Goal: Download file/media

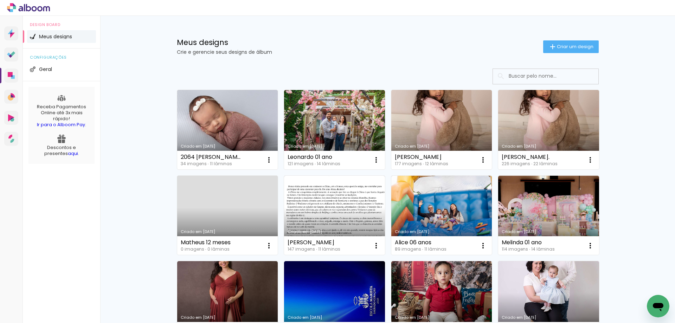
click at [217, 226] on link "Criado em [DATE]" at bounding box center [227, 215] width 101 height 79
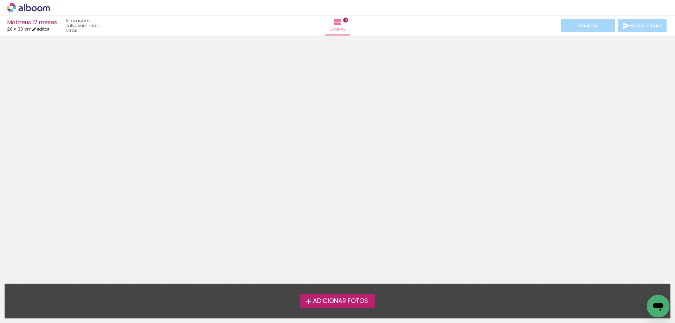
click at [37, 30] on iron-icon at bounding box center [34, 29] width 5 height 5
type input "30"
type input "40"
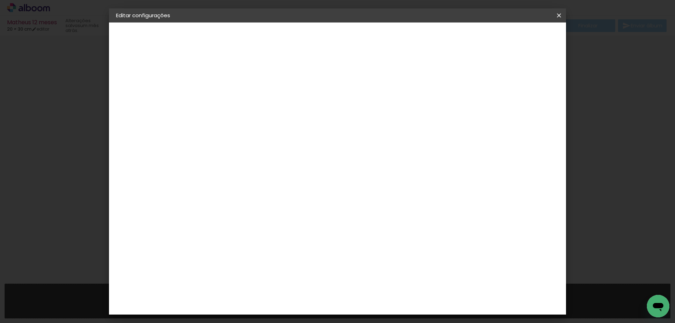
click at [155, 86] on div "Tamanho livre" at bounding box center [143, 87] width 24 height 10
drag, startPoint x: 250, startPoint y: 217, endPoint x: 262, endPoint y: 200, distance: 21.1
click at [0, 0] on slot "Avançar" at bounding box center [0, 0] width 0 height 0
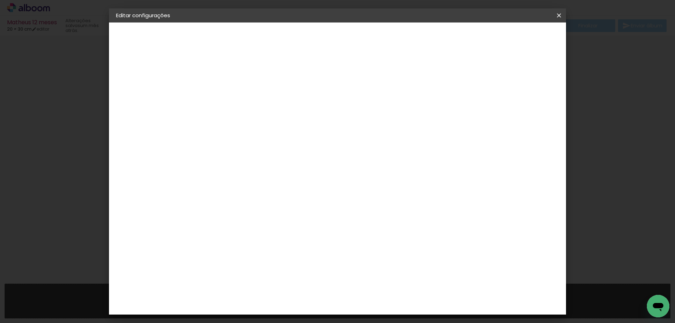
click at [258, 117] on input "text" at bounding box center [244, 122] width 27 height 11
click at [362, 130] on paper-item "Prime" at bounding box center [383, 131] width 141 height 14
type input "Prime"
click at [304, 236] on span "25 × 25 cm" at bounding box center [291, 245] width 26 height 19
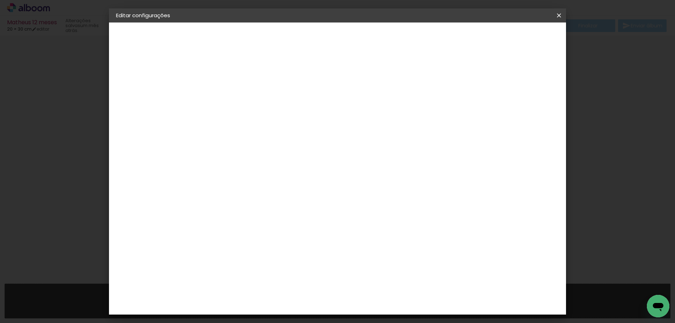
click at [0, 0] on slot "Avançar" at bounding box center [0, 0] width 0 height 0
click at [373, 277] on span "50.2" at bounding box center [376, 275] width 18 height 11
click at [378, 278] on span "50.2" at bounding box center [376, 275] width 18 height 11
click at [378, 277] on span "50.2" at bounding box center [376, 275] width 18 height 11
click at [378, 276] on span "50.2" at bounding box center [376, 275] width 18 height 11
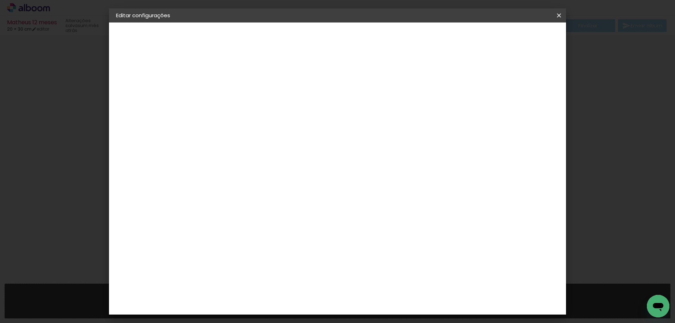
drag, startPoint x: 379, startPoint y: 272, endPoint x: 379, endPoint y: 268, distance: 4.2
click at [378, 271] on span "50.2" at bounding box center [376, 275] width 18 height 11
click at [379, 140] on div "25.1 cm Largura da página 25.2 cm Altura 50.2 cm Largura da lâmina (2 páginas) …" at bounding box center [366, 112] width 311 height 56
click at [379, 277] on span "50.2" at bounding box center [376, 275] width 18 height 11
click at [230, 184] on span "25.2" at bounding box center [230, 185] width 18 height 11
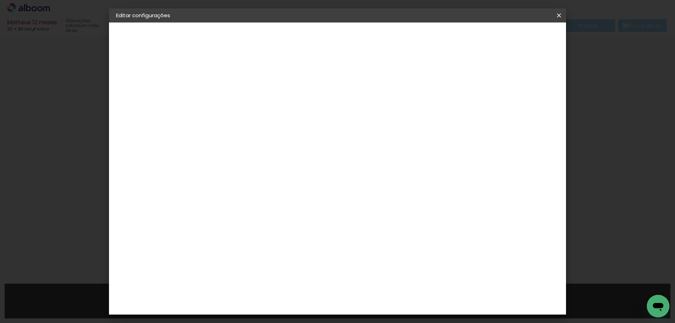
click at [244, 140] on div "25.1 cm Largura da página 25.2 cm Altura 50.2 cm Largura da lâmina (2 páginas) …" at bounding box center [366, 112] width 311 height 56
click at [230, 186] on span "25.2" at bounding box center [230, 185] width 18 height 11
click at [150, 105] on paper-button "25 × 25 25.2 × 50.2 cm" at bounding box center [154, 103] width 77 height 14
click at [169, 103] on iron-pages "Modelo Escolhendo modelo... Tamanho livre" at bounding box center [154, 103] width 77 height 14
click at [258, 117] on input "text" at bounding box center [244, 122] width 27 height 11
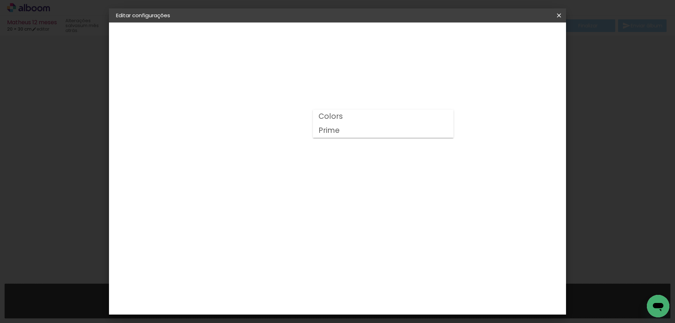
click at [392, 133] on paper-item "Prime" at bounding box center [383, 131] width 141 height 14
type input "Prime"
click at [278, 168] on span "20 × 30" at bounding box center [262, 177] width 33 height 19
click at [0, 0] on slot "Avançar" at bounding box center [0, 0] width 0 height 0
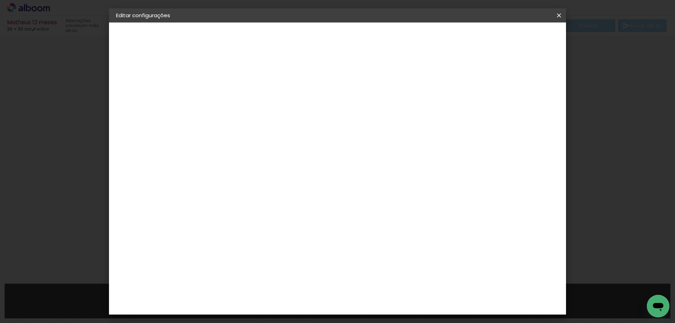
click at [313, 104] on span "30.3" at bounding box center [312, 105] width 17 height 11
click at [311, 107] on span "30.3" at bounding box center [312, 105] width 17 height 11
click at [475, 75] on div at bounding box center [472, 76] width 6 height 6
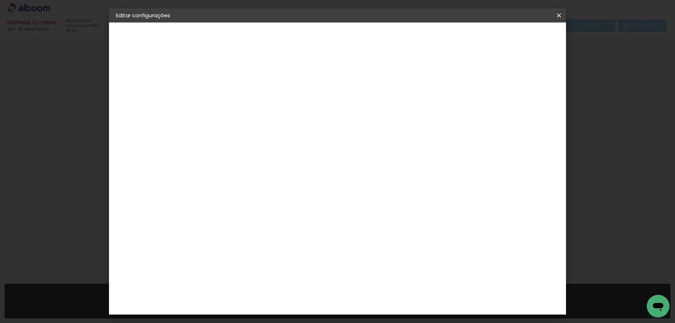
type paper-checkbox "on"
click at [475, 77] on div at bounding box center [472, 76] width 6 height 6
click at [313, 105] on span "30.3" at bounding box center [312, 105] width 17 height 11
click at [311, 105] on span "30.3" at bounding box center [312, 105] width 17 height 11
click at [519, 43] on paper-button "Salvar configurações" at bounding box center [489, 37] width 66 height 12
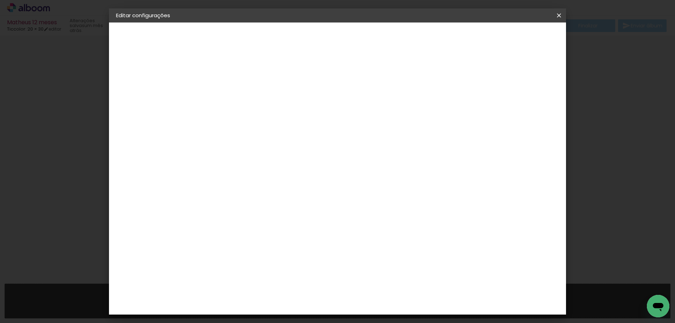
click at [515, 37] on span "Salvar configurações" at bounding box center [489, 37] width 52 height 5
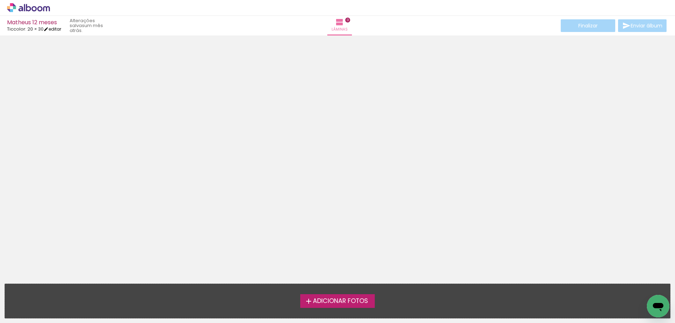
click at [49, 31] on iron-icon at bounding box center [46, 29] width 5 height 5
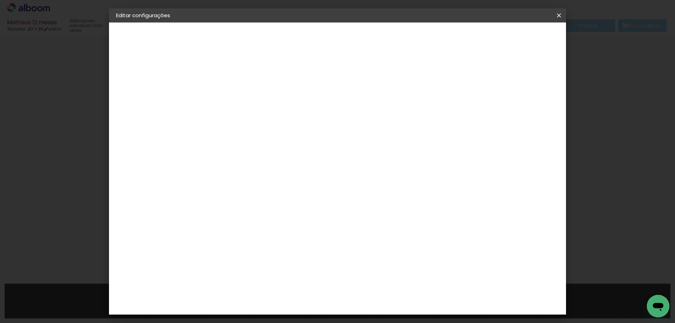
click at [137, 100] on span "20 × 30" at bounding box center [129, 102] width 18 height 5
click at [258, 117] on input "text" at bounding box center [244, 122] width 27 height 11
click at [362, 131] on paper-item "Prime" at bounding box center [383, 131] width 141 height 14
type input "Prime"
click at [278, 167] on span "15 × 20" at bounding box center [262, 172] width 33 height 19
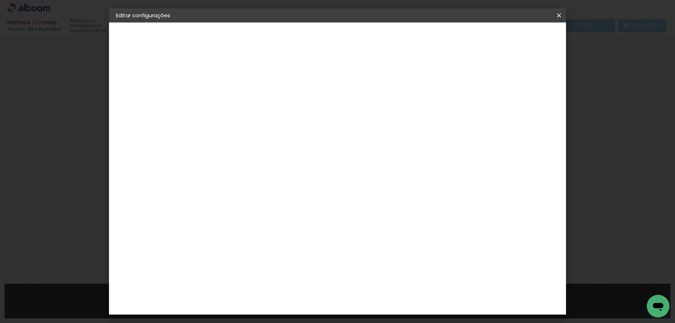
click at [0, 0] on slot "Avançar" at bounding box center [0, 0] width 0 height 0
click at [153, 101] on small "15 × 40.2 cm" at bounding box center [149, 103] width 26 height 4
click at [258, 117] on input "text" at bounding box center [244, 122] width 27 height 11
click at [347, 132] on paper-item "Prime" at bounding box center [383, 131] width 141 height 14
type input "Prime"
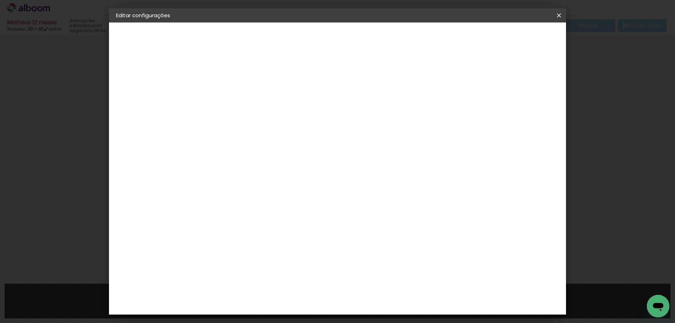
scroll to position [98, 0]
click at [278, 301] on span "15 × 20" at bounding box center [262, 310] width 33 height 19
click at [278, 320] on span "20 × 30" at bounding box center [262, 329] width 33 height 19
click at [0, 0] on slot "Avançar" at bounding box center [0, 0] width 0 height 0
click at [454, 38] on span "Salvar configurações" at bounding box center [428, 37] width 52 height 5
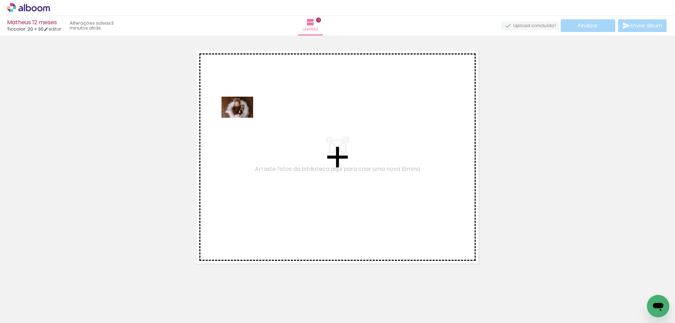
drag, startPoint x: 101, startPoint y: 282, endPoint x: 153, endPoint y: 245, distance: 64.3
click at [231, 95] on quentale-workspace at bounding box center [337, 161] width 675 height 323
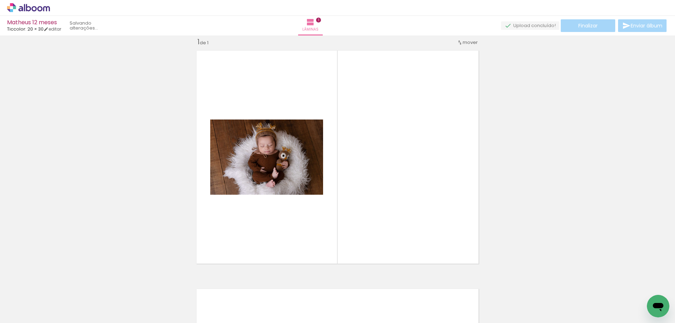
scroll to position [9, 0]
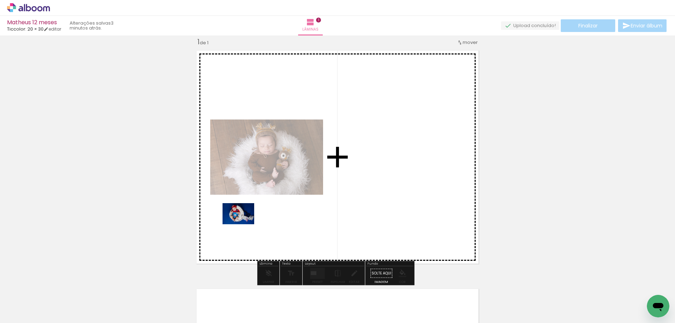
drag, startPoint x: 128, startPoint y: 294, endPoint x: 195, endPoint y: 274, distance: 69.6
click at [249, 233] on quentale-workspace at bounding box center [337, 161] width 675 height 323
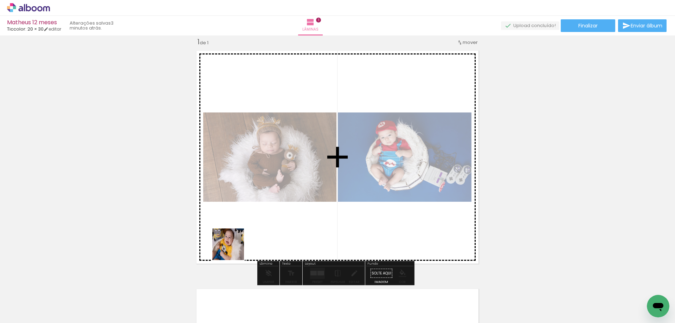
drag, startPoint x: 192, startPoint y: 275, endPoint x: 221, endPoint y: 268, distance: 30.7
click at [264, 237] on quentale-workspace at bounding box center [337, 161] width 675 height 323
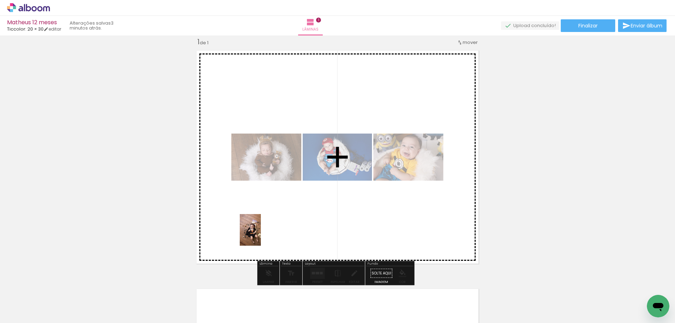
drag, startPoint x: 207, startPoint y: 287, endPoint x: 243, endPoint y: 277, distance: 37.0
click at [267, 231] on quentale-workspace at bounding box center [337, 161] width 675 height 323
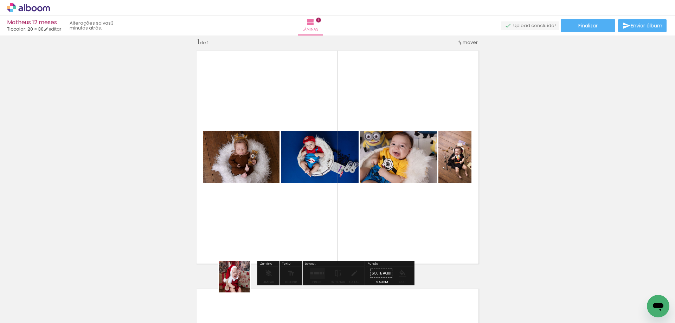
drag, startPoint x: 234, startPoint y: 297, endPoint x: 276, endPoint y: 289, distance: 43.0
click at [261, 232] on quentale-workspace at bounding box center [337, 161] width 675 height 323
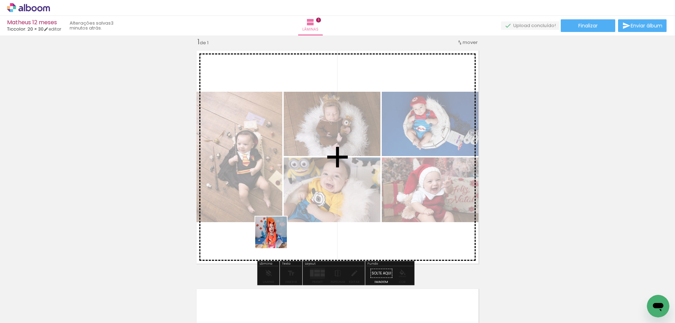
drag, startPoint x: 273, startPoint y: 297, endPoint x: 286, endPoint y: 266, distance: 34.2
click at [277, 237] on quentale-workspace at bounding box center [337, 161] width 675 height 323
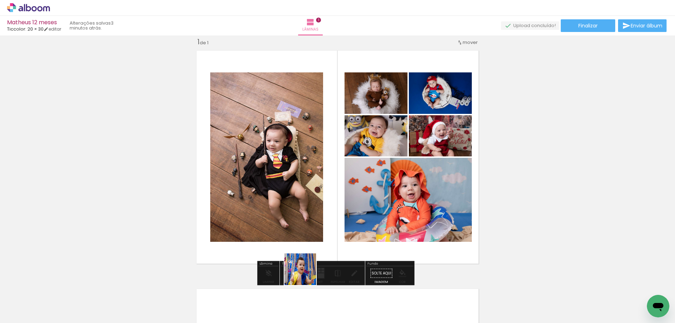
drag, startPoint x: 305, startPoint y: 300, endPoint x: 334, endPoint y: 271, distance: 40.5
click at [309, 238] on quentale-workspace at bounding box center [337, 161] width 675 height 323
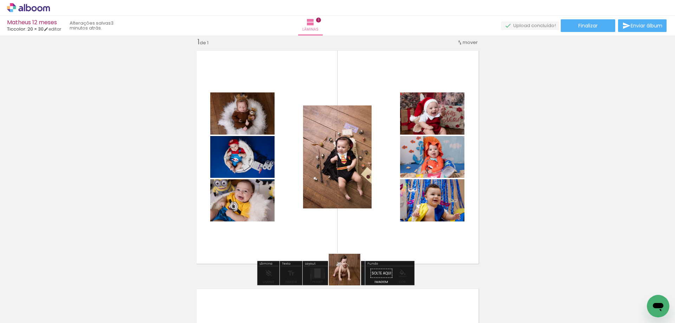
drag, startPoint x: 350, startPoint y: 275, endPoint x: 376, endPoint y: 280, distance: 26.5
click at [352, 234] on quentale-workspace at bounding box center [337, 161] width 675 height 323
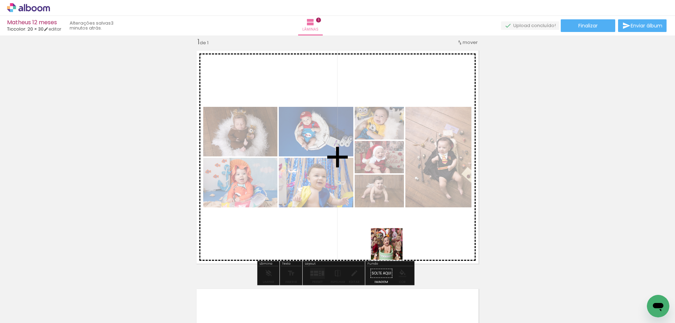
drag, startPoint x: 392, startPoint y: 289, endPoint x: 417, endPoint y: 290, distance: 24.6
click at [392, 235] on quentale-workspace at bounding box center [337, 161] width 675 height 323
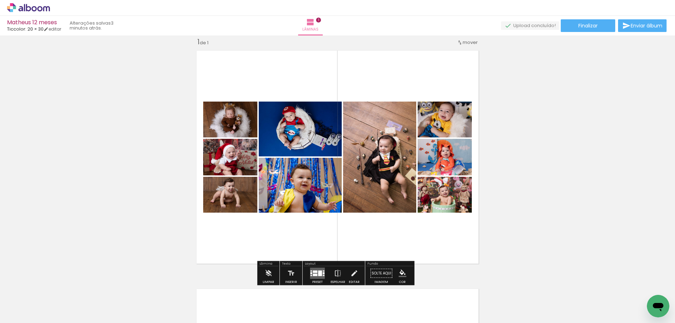
drag, startPoint x: 427, startPoint y: 298, endPoint x: 466, endPoint y: 282, distance: 43.0
click at [423, 238] on quentale-workspace at bounding box center [337, 161] width 675 height 323
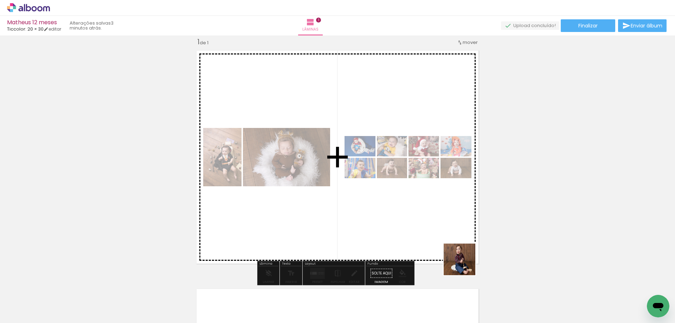
drag, startPoint x: 465, startPoint y: 265, endPoint x: 462, endPoint y: 243, distance: 22.3
click at [461, 246] on quentale-workspace at bounding box center [337, 161] width 675 height 323
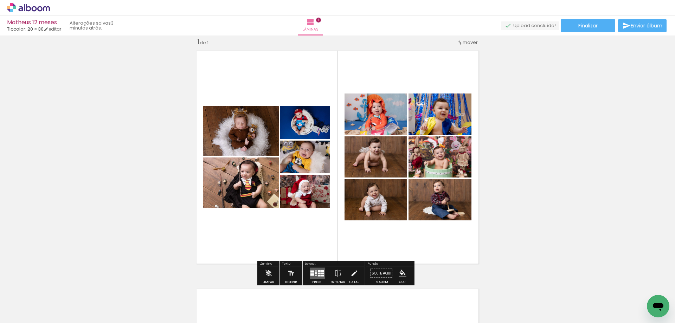
click at [321, 272] on quentale-layouter at bounding box center [317, 273] width 15 height 11
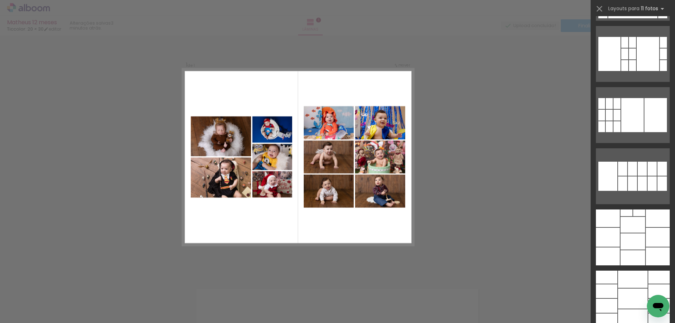
scroll to position [2690, 0]
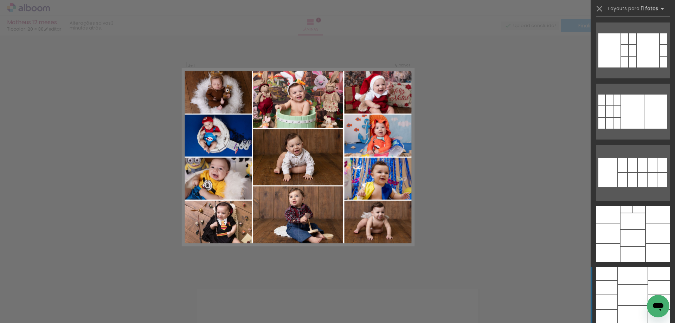
click at [633, 287] on div at bounding box center [633, 295] width 30 height 20
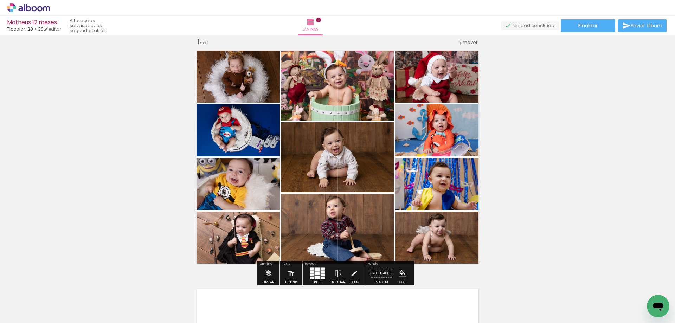
click at [315, 272] on div at bounding box center [318, 274] width 6 height 4
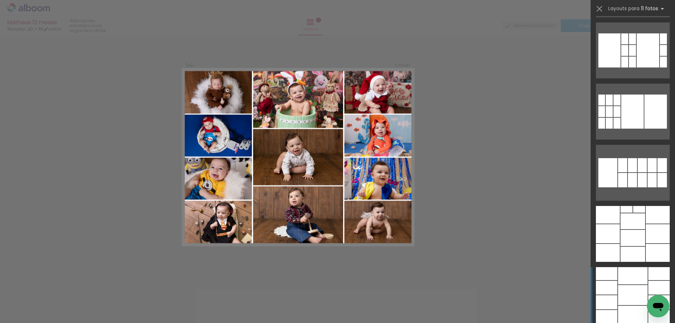
click at [625, 297] on div at bounding box center [633, 295] width 30 height 20
click at [624, 296] on div at bounding box center [633, 295] width 30 height 20
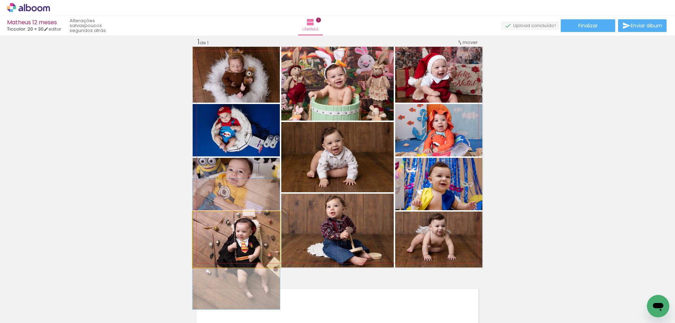
drag, startPoint x: 258, startPoint y: 236, endPoint x: 257, endPoint y: 240, distance: 4.6
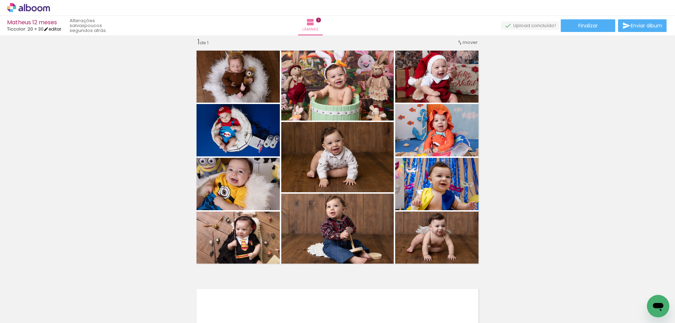
click at [55, 30] on link "editar" at bounding box center [53, 29] width 18 height 6
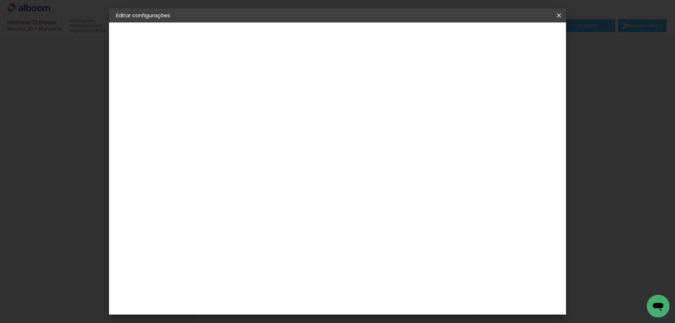
click at [165, 103] on small "30.3 × 39.8 cm" at bounding box center [152, 103] width 30 height 4
click at [258, 117] on input "text" at bounding box center [244, 122] width 27 height 11
click at [356, 132] on paper-item "Prime" at bounding box center [383, 131] width 141 height 14
type input "Prime"
click at [278, 143] on div "Horizontal" at bounding box center [262, 144] width 33 height 15
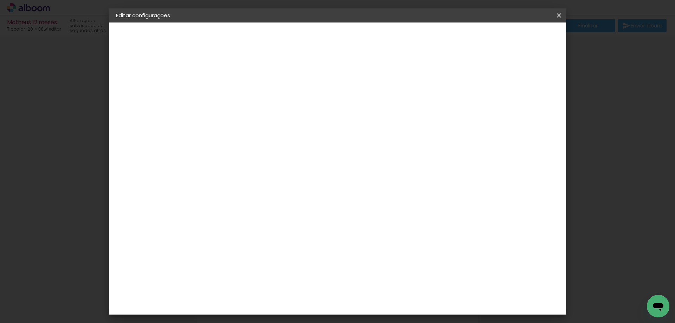
scroll to position [98, 0]
click at [0, 0] on slot "Voltar" at bounding box center [0, 0] width 0 height 0
click at [557, 16] on iron-icon at bounding box center [559, 15] width 8 height 7
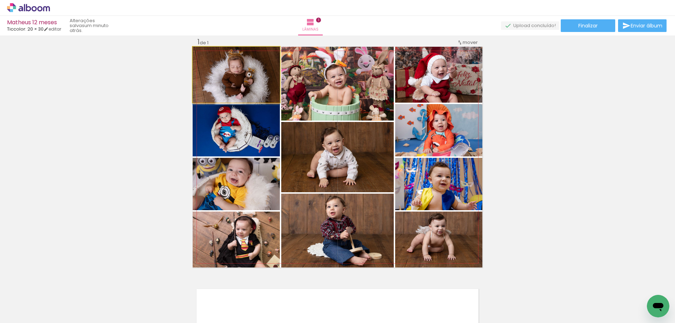
drag, startPoint x: 261, startPoint y: 74, endPoint x: 262, endPoint y: 79, distance: 5.0
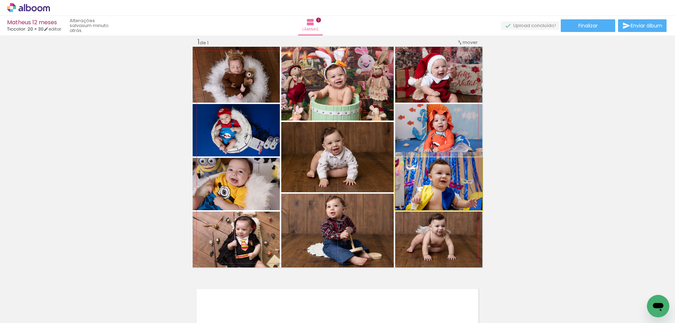
drag, startPoint x: 461, startPoint y: 198, endPoint x: 461, endPoint y: 193, distance: 4.9
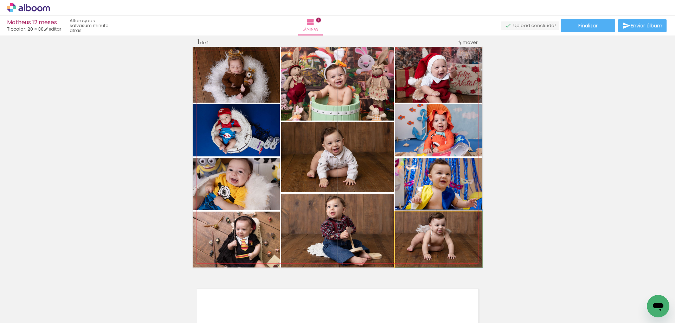
drag, startPoint x: 451, startPoint y: 240, endPoint x: 456, endPoint y: 237, distance: 5.5
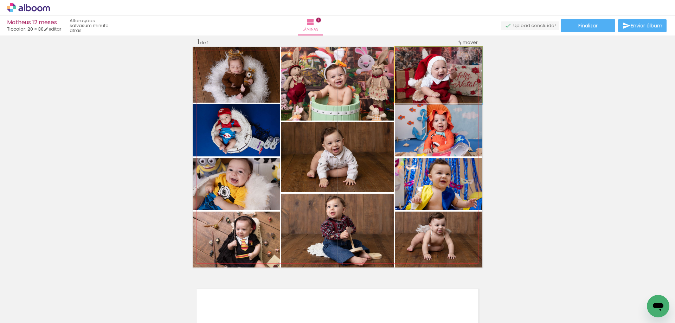
drag, startPoint x: 431, startPoint y: 82, endPoint x: 349, endPoint y: 89, distance: 82.2
click at [0, 0] on slot at bounding box center [0, 0] width 0 height 0
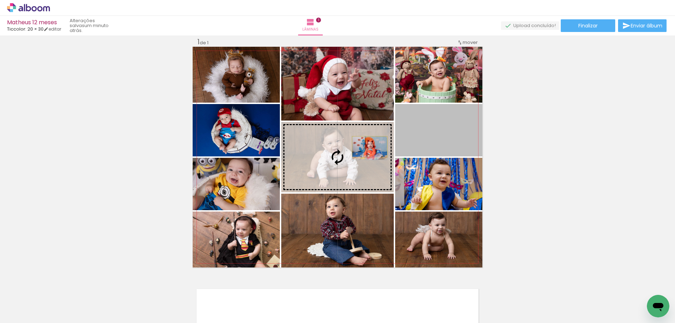
drag, startPoint x: 436, startPoint y: 130, endPoint x: 367, endPoint y: 146, distance: 70.6
click at [0, 0] on slot at bounding box center [0, 0] width 0 height 0
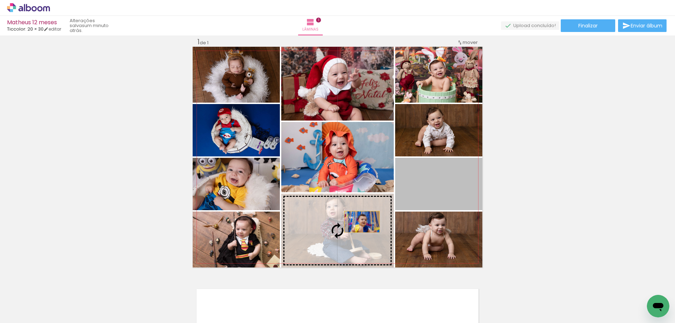
drag, startPoint x: 431, startPoint y: 190, endPoint x: 359, endPoint y: 220, distance: 77.5
click at [0, 0] on slot at bounding box center [0, 0] width 0 height 0
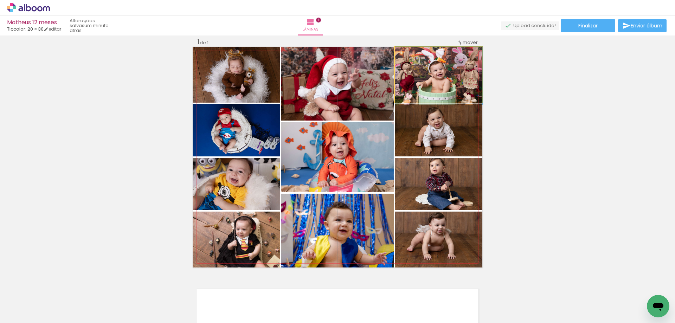
drag, startPoint x: 454, startPoint y: 76, endPoint x: 454, endPoint y: 82, distance: 5.6
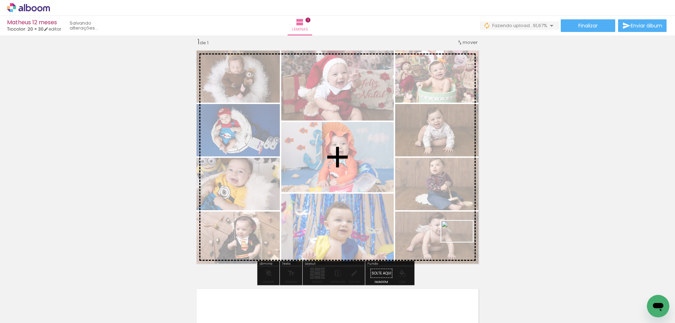
drag, startPoint x: 505, startPoint y: 296, endPoint x: 466, endPoint y: 243, distance: 66.2
click at [463, 243] on quentale-workspace at bounding box center [337, 161] width 675 height 323
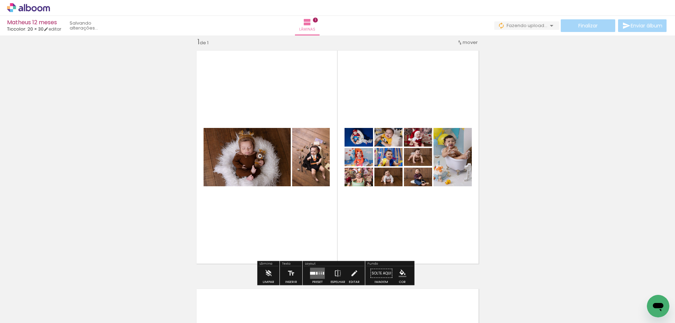
click at [320, 270] on quentale-layouter at bounding box center [317, 273] width 15 height 11
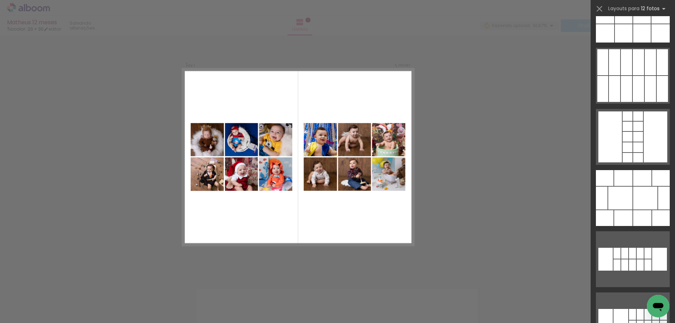
scroll to position [798, 0]
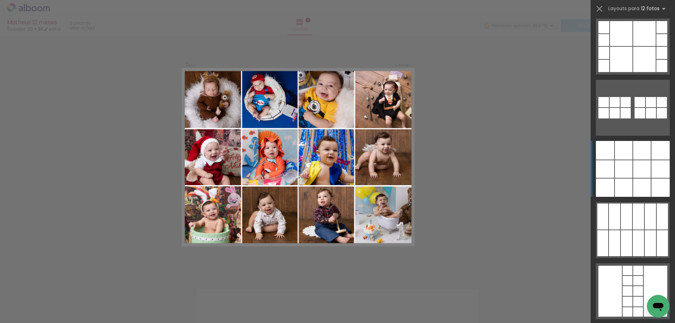
click at [643, 172] on div at bounding box center [642, 169] width 18 height 18
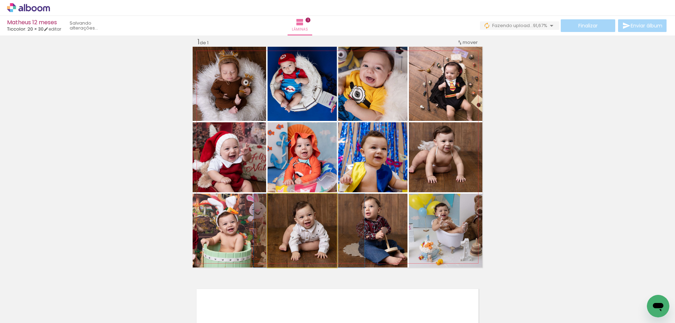
drag, startPoint x: 296, startPoint y: 243, endPoint x: 303, endPoint y: 244, distance: 7.2
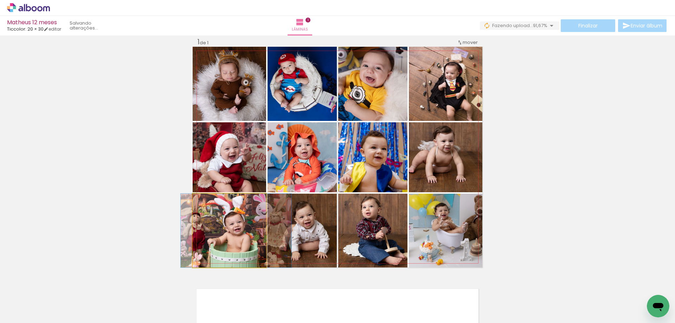
drag, startPoint x: 236, startPoint y: 243, endPoint x: 240, endPoint y: 243, distance: 4.3
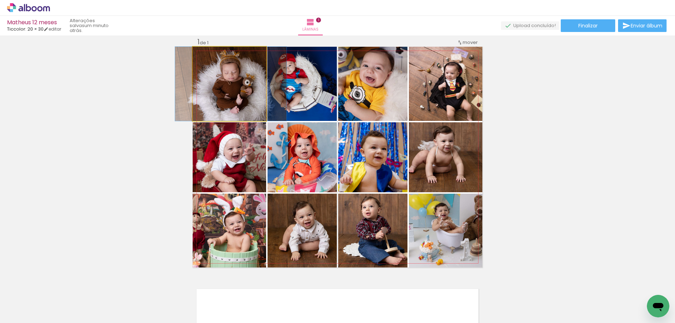
drag, startPoint x: 238, startPoint y: 76, endPoint x: 240, endPoint y: 79, distance: 3.8
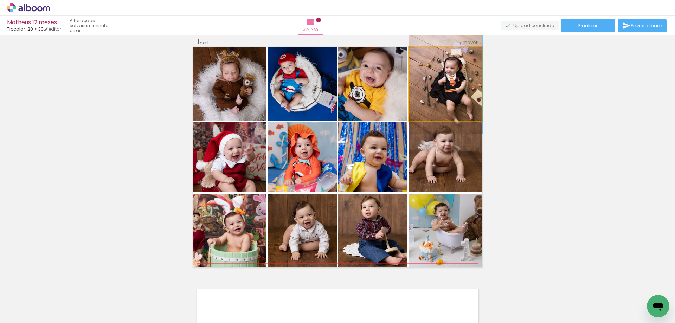
drag, startPoint x: 446, startPoint y: 97, endPoint x: 436, endPoint y: 92, distance: 12.1
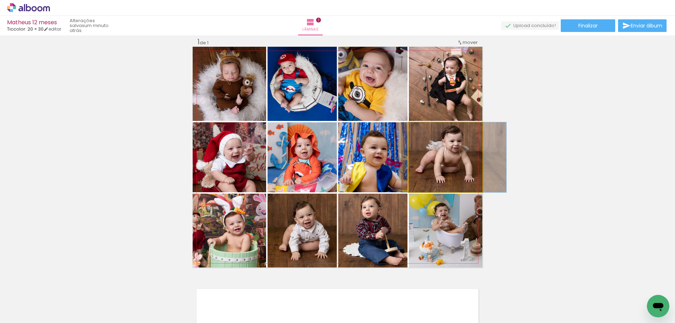
drag, startPoint x: 441, startPoint y: 173, endPoint x: 448, endPoint y: 175, distance: 7.2
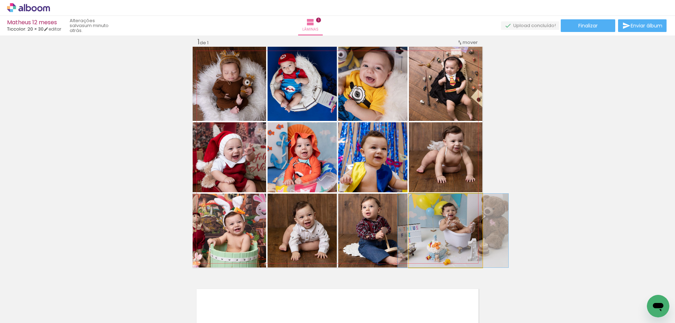
drag, startPoint x: 443, startPoint y: 233, endPoint x: 450, endPoint y: 232, distance: 7.4
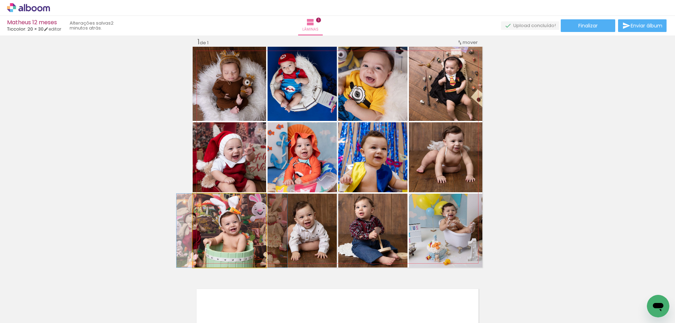
drag, startPoint x: 243, startPoint y: 243, endPoint x: 239, endPoint y: 243, distance: 3.5
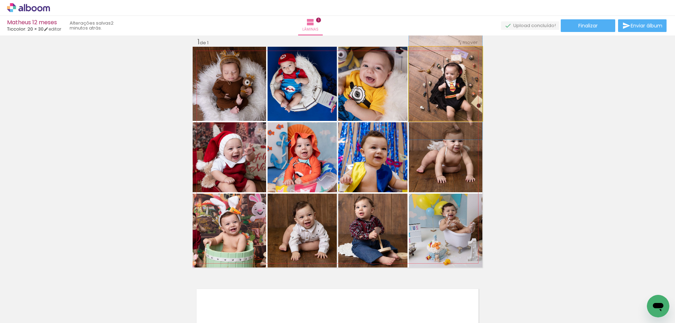
drag, startPoint x: 458, startPoint y: 91, endPoint x: 450, endPoint y: 97, distance: 9.8
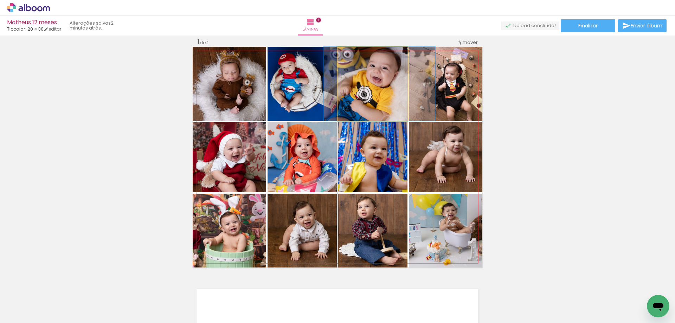
drag, startPoint x: 385, startPoint y: 97, endPoint x: 391, endPoint y: 98, distance: 6.8
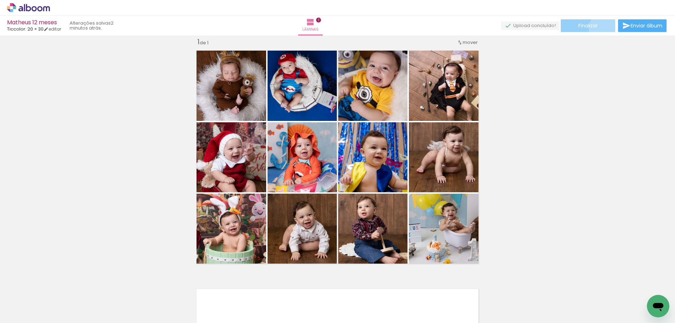
click at [601, 28] on paper-button "Finalizar" at bounding box center [588, 25] width 54 height 13
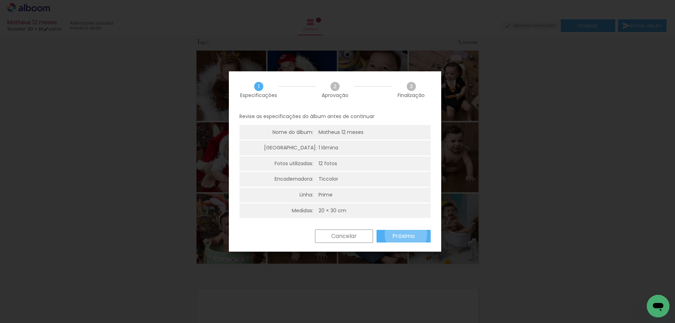
click at [0, 0] on slot "Próximo" at bounding box center [0, 0] width 0 height 0
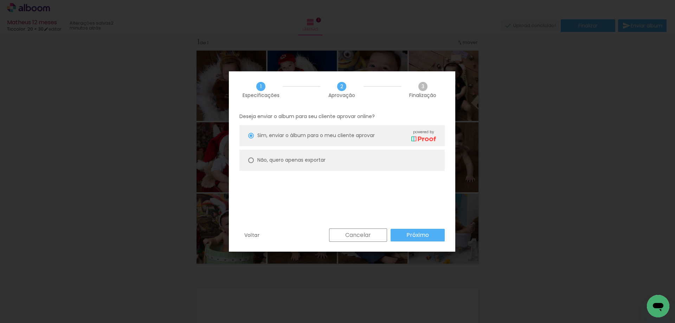
click at [406, 165] on paper-radio-button "Não, quero apenas exportar" at bounding box center [341, 160] width 205 height 21
type paper-radio-button "on"
click at [431, 236] on paper-button "Próximo" at bounding box center [418, 235] width 54 height 13
type input "Alta, 300 DPI"
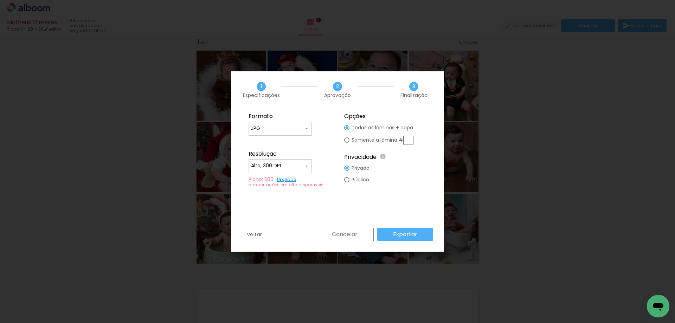
click at [0, 0] on slot "Exportar" at bounding box center [0, 0] width 0 height 0
type input "JPG"
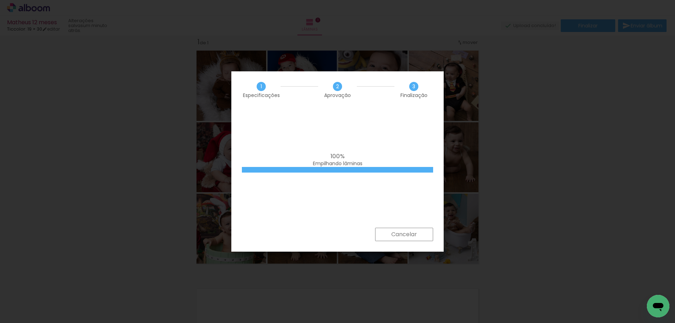
click at [0, 0] on slot "Cancelar" at bounding box center [0, 0] width 0 height 0
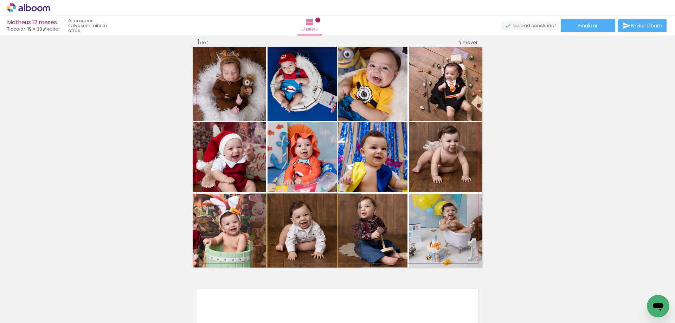
drag, startPoint x: 304, startPoint y: 229, endPoint x: 300, endPoint y: 228, distance: 3.6
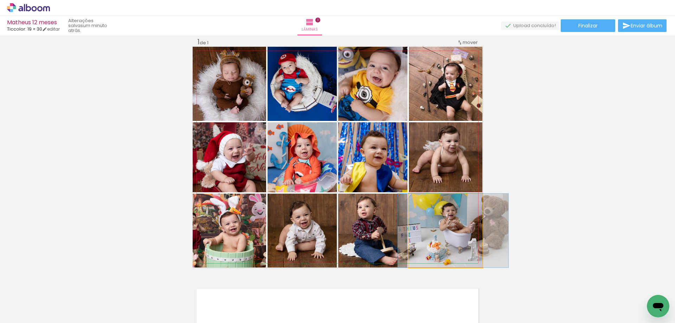
click at [464, 226] on quentale-photo at bounding box center [445, 231] width 73 height 74
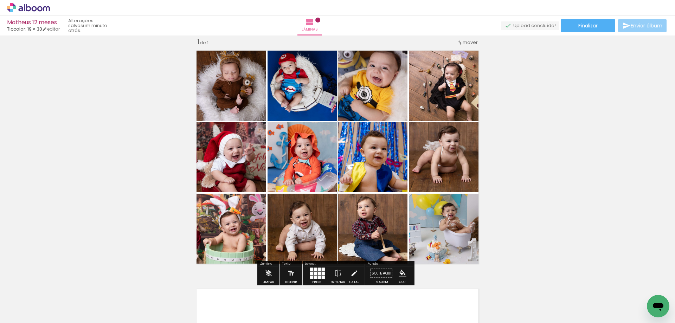
click at [638, 27] on span "Enviar álbum" at bounding box center [647, 25] width 32 height 5
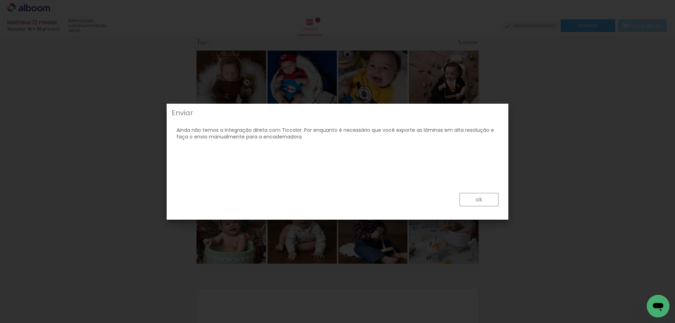
click at [0, 0] on slot "ok" at bounding box center [0, 0] width 0 height 0
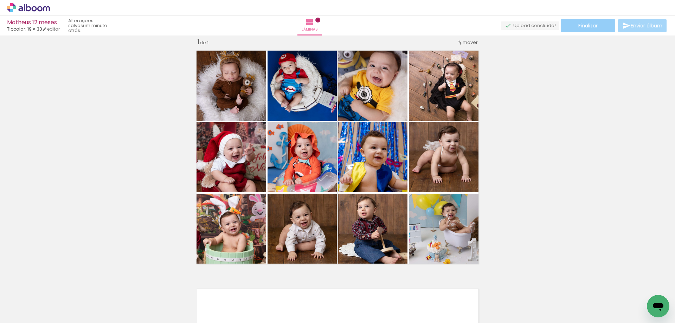
click at [586, 30] on paper-button "Finalizar" at bounding box center [588, 25] width 54 height 13
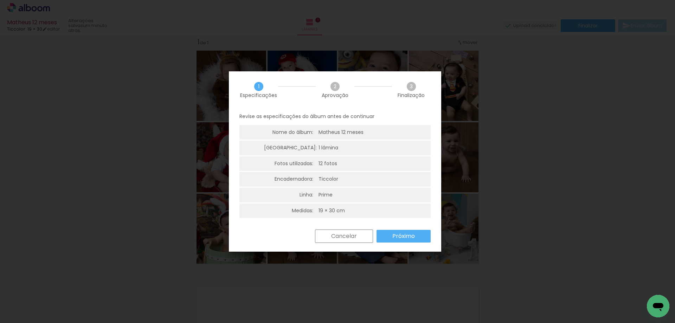
click at [0, 0] on slot "Próximo" at bounding box center [0, 0] width 0 height 0
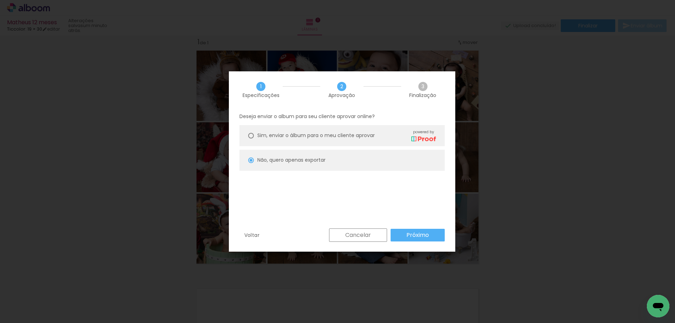
click at [397, 235] on paper-button "Próximo" at bounding box center [418, 235] width 54 height 13
type input "Alta, 300 DPI"
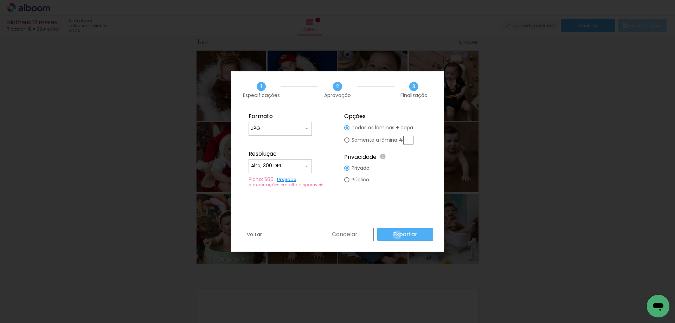
click at [0, 0] on slot "Exportar" at bounding box center [0, 0] width 0 height 0
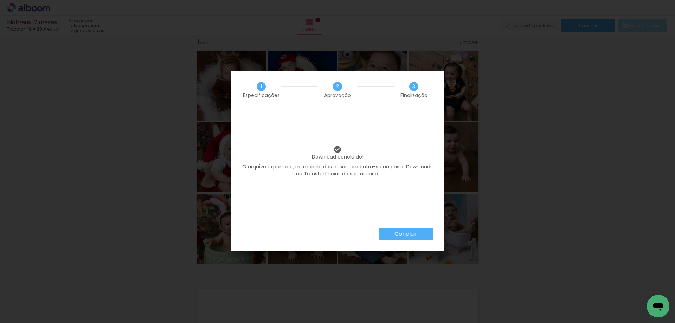
click at [0, 0] on slot "Concluir" at bounding box center [0, 0] width 0 height 0
